Goal: Information Seeking & Learning: Learn about a topic

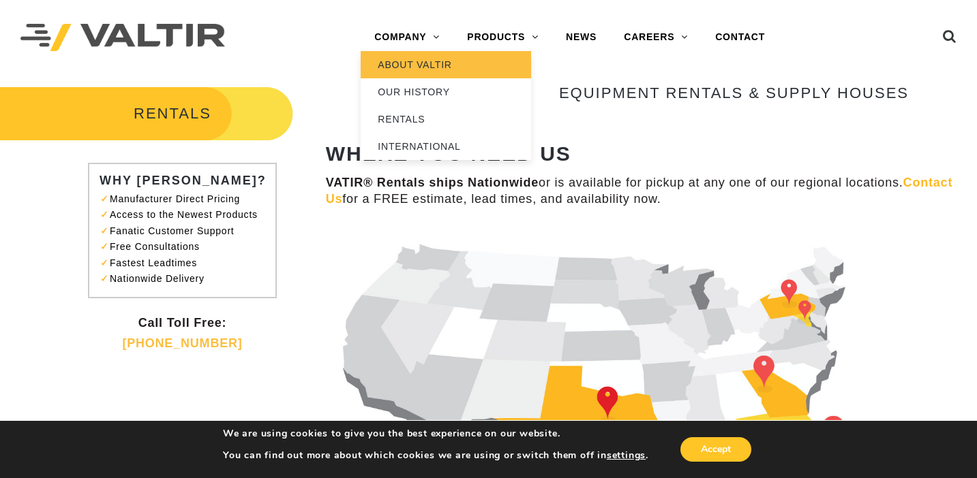
click at [403, 67] on link "ABOUT VALTIR" at bounding box center [445, 64] width 170 height 27
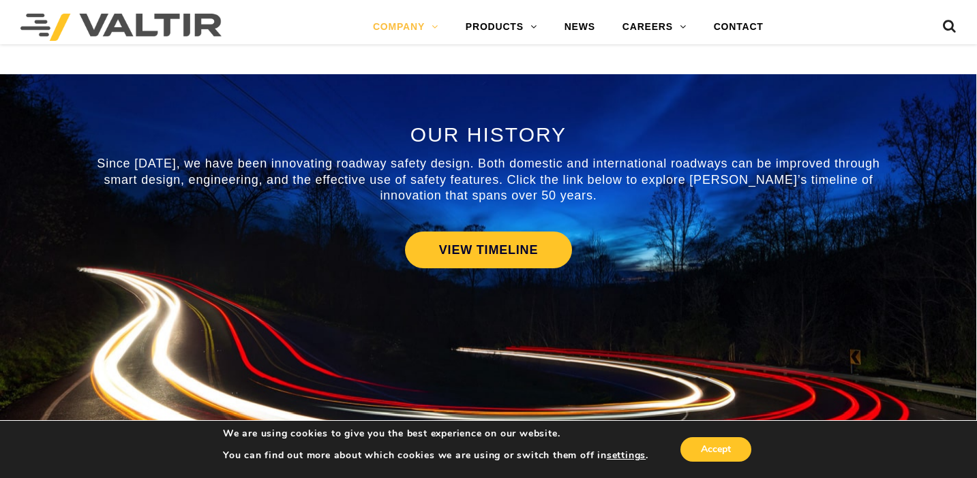
scroll to position [681, 0]
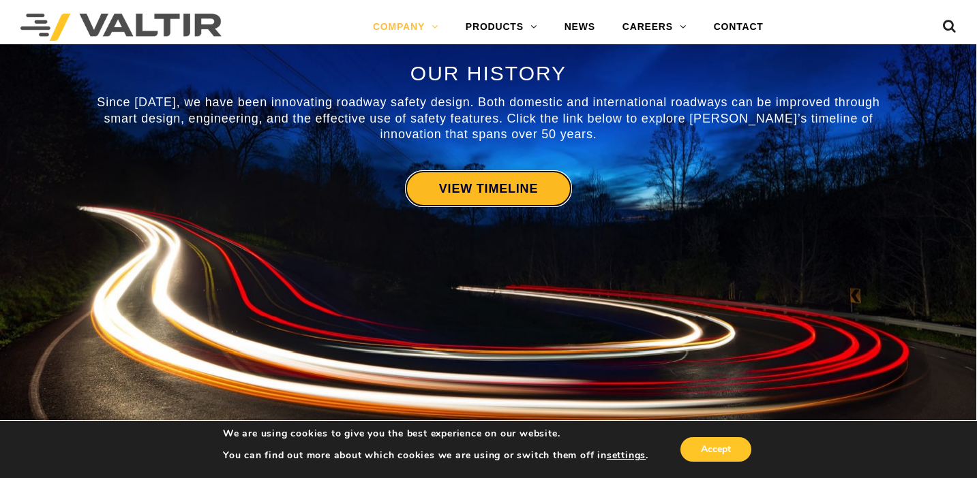
click at [529, 177] on link "VIEW TIMELINE" at bounding box center [488, 188] width 167 height 37
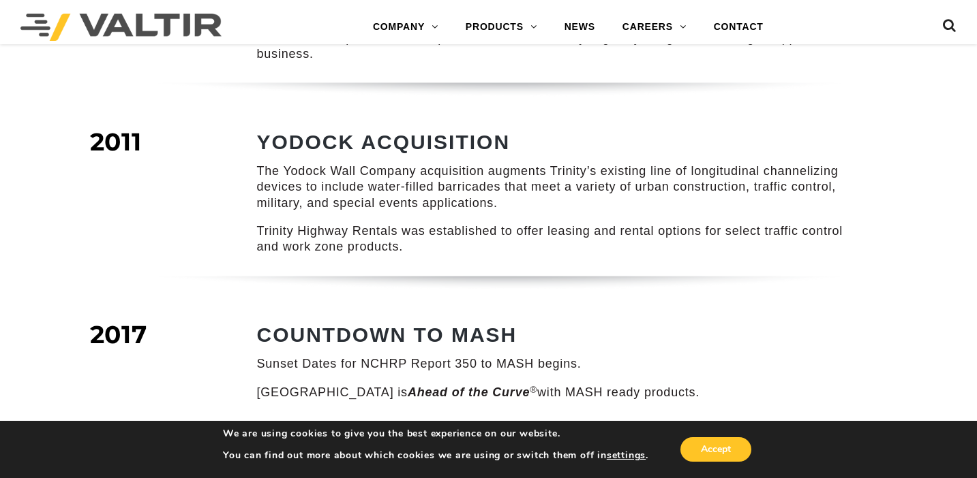
scroll to position [1567, 0]
